Goal: Information Seeking & Learning: Obtain resource

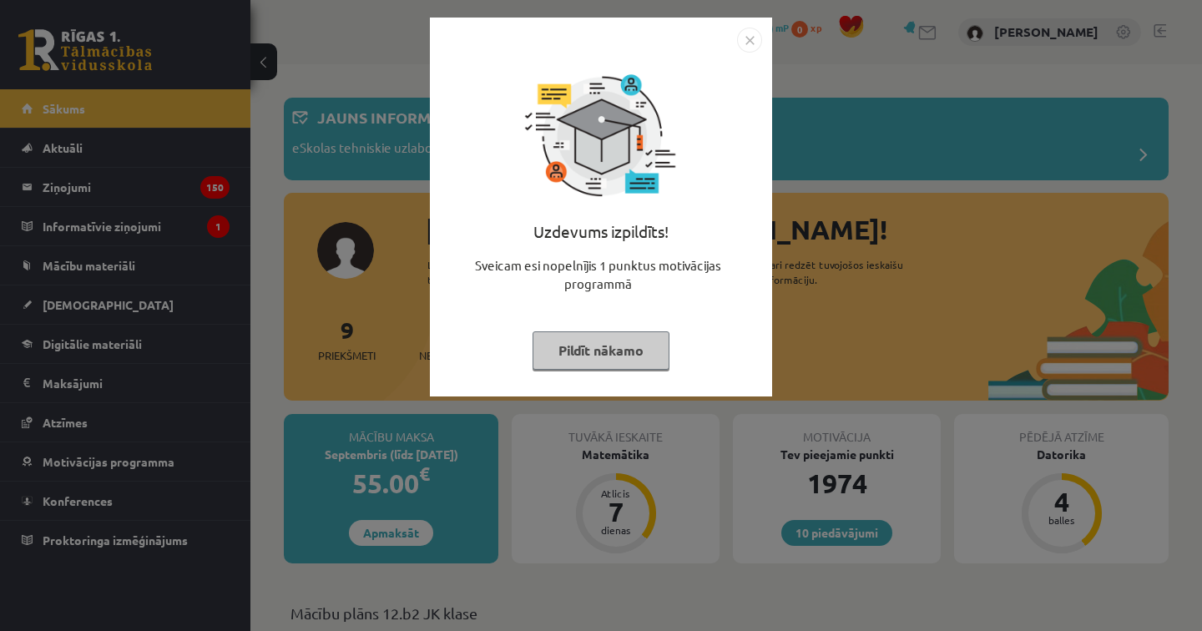
click at [753, 40] on img "Close" at bounding box center [749, 40] width 25 height 25
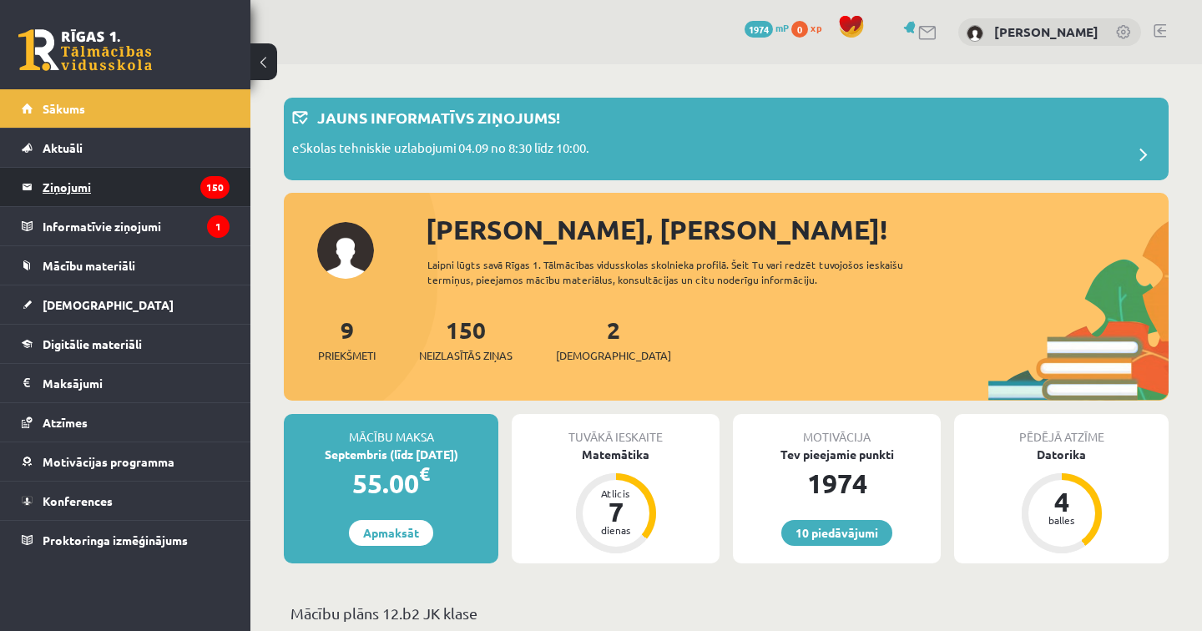
click at [174, 189] on legend "Ziņojumi 150" at bounding box center [136, 187] width 187 height 38
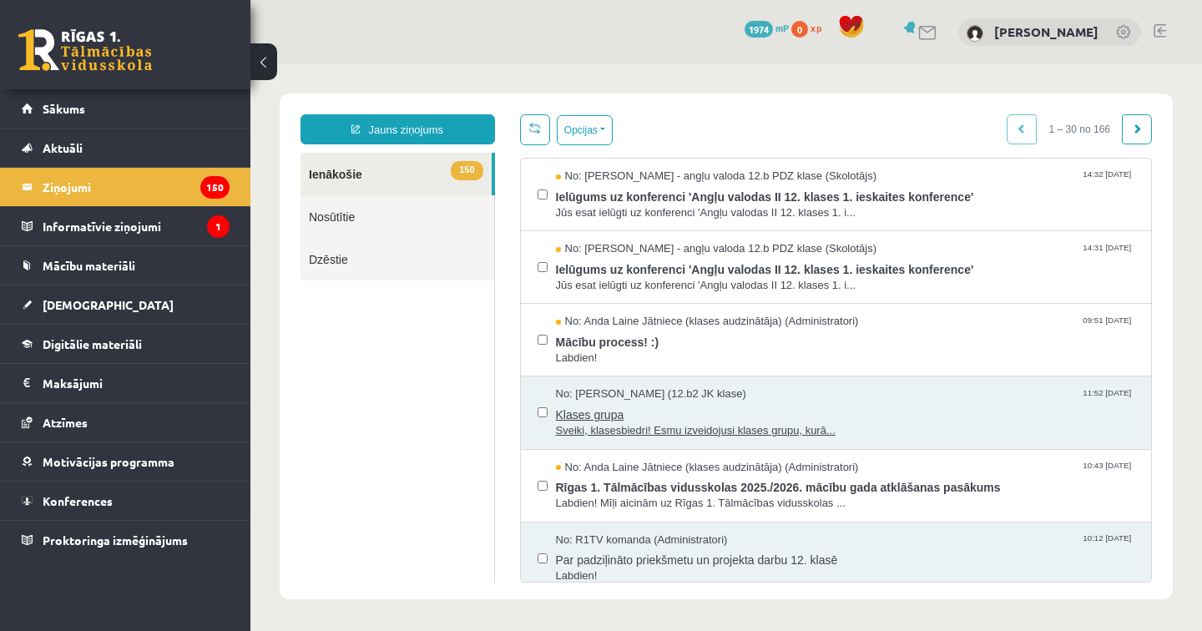
click at [628, 429] on span "Sveiki, klasesbiedri! Esmu izveidojusi klases grupu, kurā..." at bounding box center [845, 431] width 579 height 16
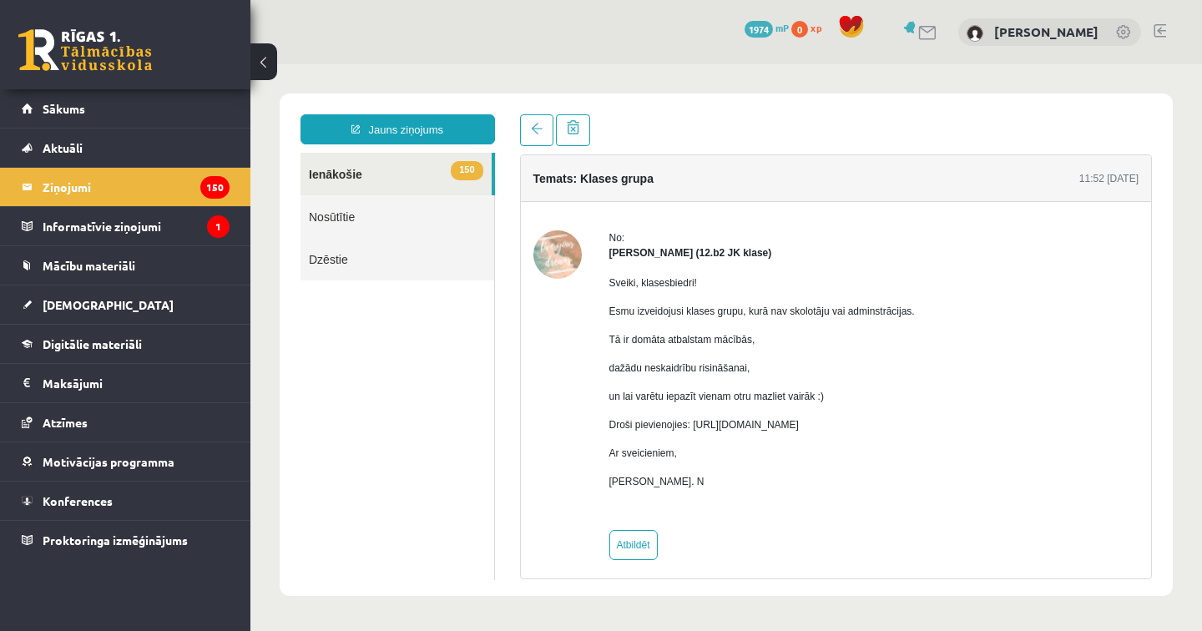
drag, startPoint x: 700, startPoint y: 423, endPoint x: 1058, endPoint y: 428, distance: 358.2
click at [1058, 429] on div "No: [PERSON_NAME] (12.b2 JK klase) Sveiki, klasesbiedri! Esmu izveidojusi klase…" at bounding box center [836, 395] width 606 height 330
copy p "[URL][DOMAIN_NAME]"
click at [99, 267] on span "Mācību materiāli" at bounding box center [89, 265] width 93 height 15
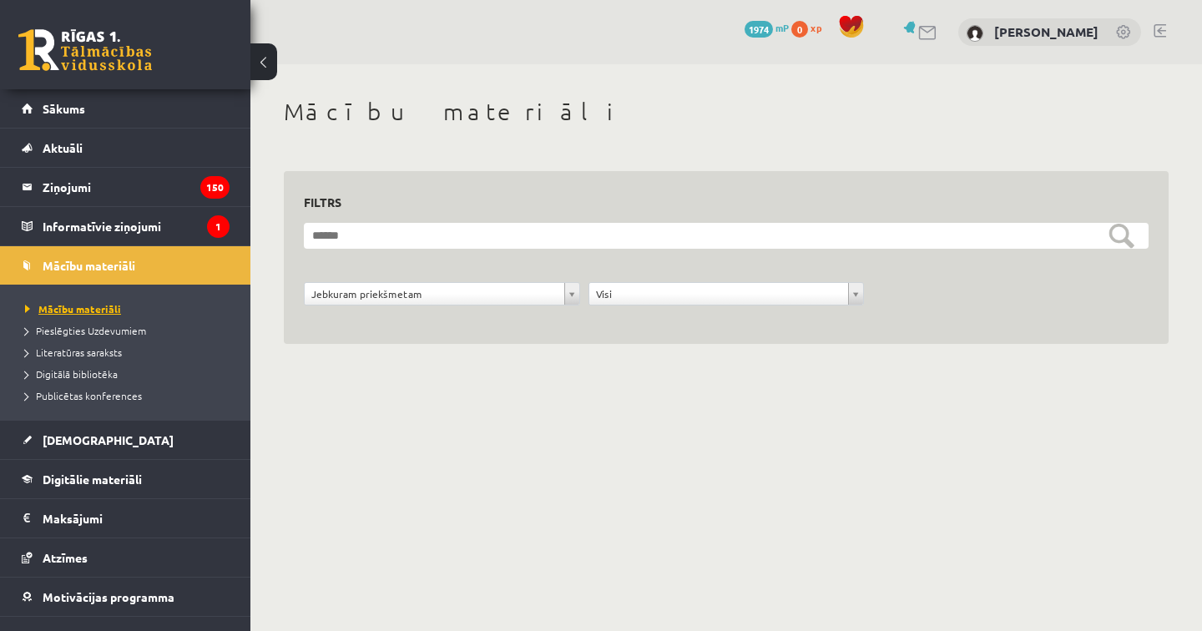
click at [106, 306] on span "Mācību materiāli" at bounding box center [73, 308] width 96 height 13
click at [51, 436] on span "[DEMOGRAPHIC_DATA]" at bounding box center [108, 439] width 131 height 15
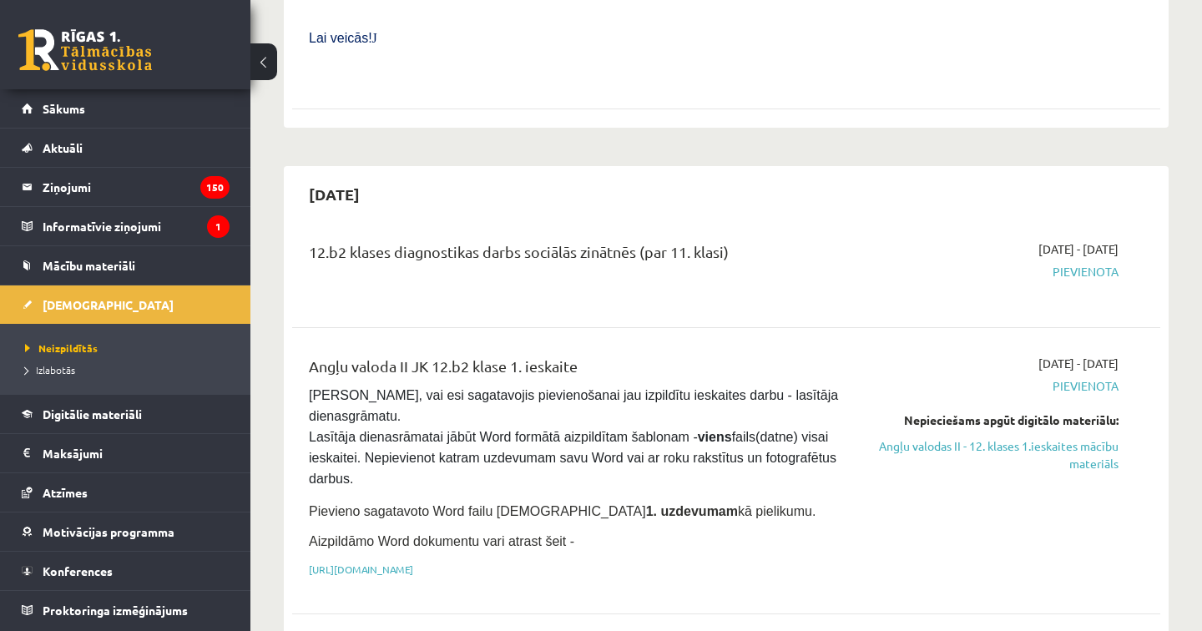
scroll to position [811, 0]
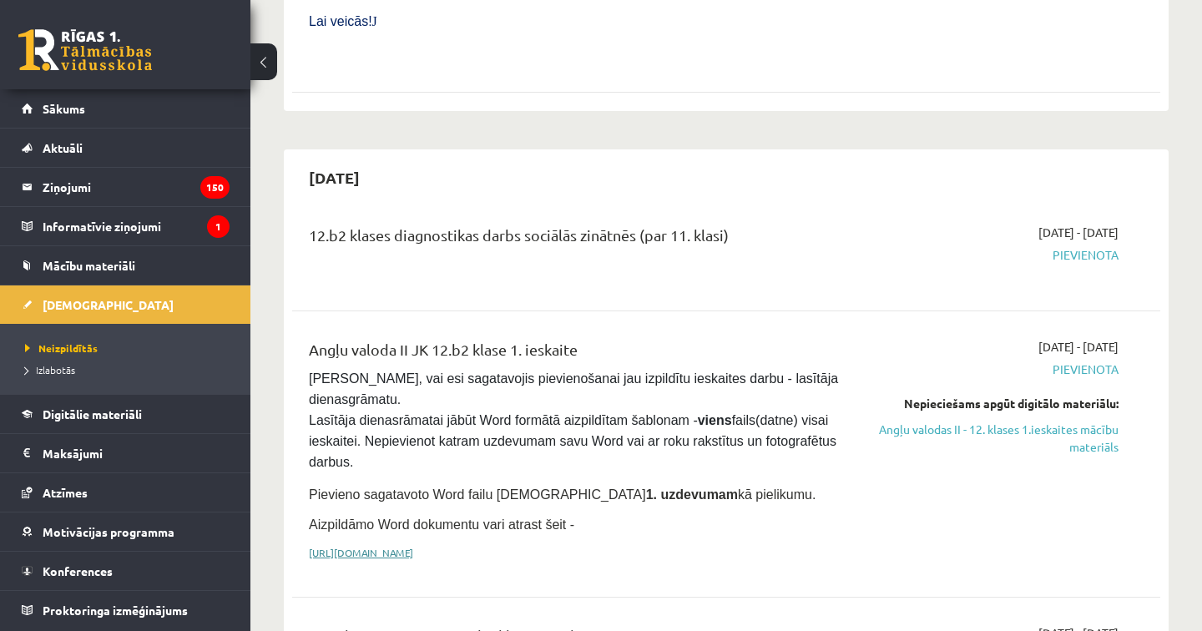
click at [413, 546] on link "https://drive.google.com/drive/folders/1IHE_ip15KOAbO2Se1NDGwZ2e__vlzPUf?usp=sh…" at bounding box center [361, 552] width 104 height 13
